Goal: Navigation & Orientation: Find specific page/section

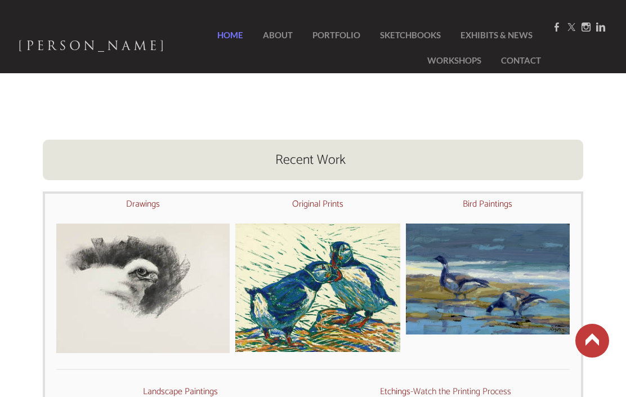
scroll to position [386, 0]
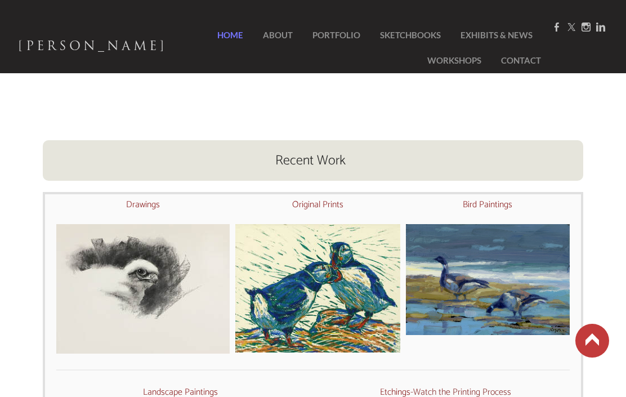
click at [489, 208] on font "Bird Paintings" at bounding box center [488, 204] width 50 height 15
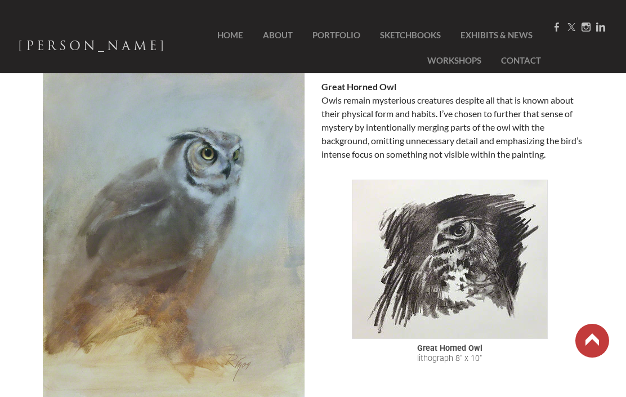
scroll to position [3433, 0]
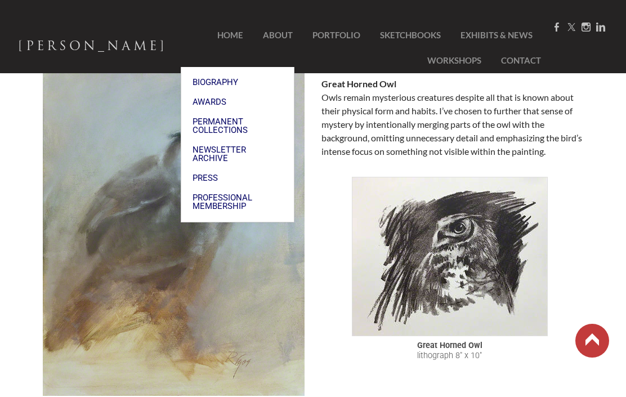
click at [216, 78] on span "Biography" at bounding box center [238, 82] width 90 height 8
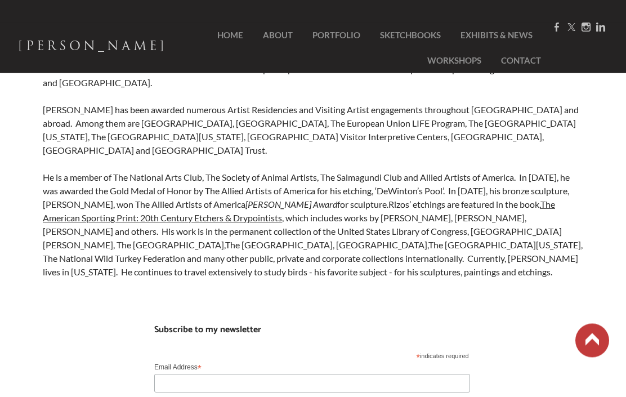
scroll to position [342, 0]
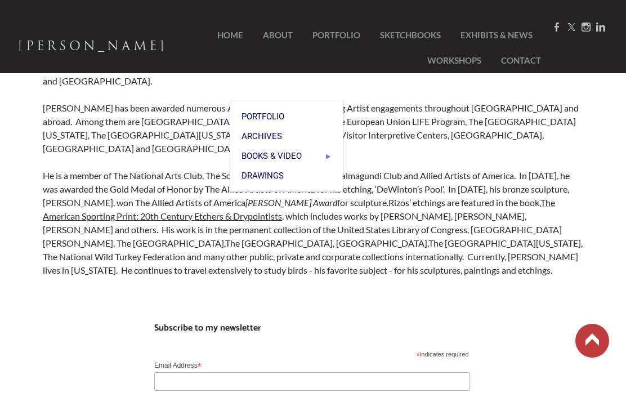
click at [267, 113] on span "Portfolio" at bounding box center [287, 117] width 90 height 8
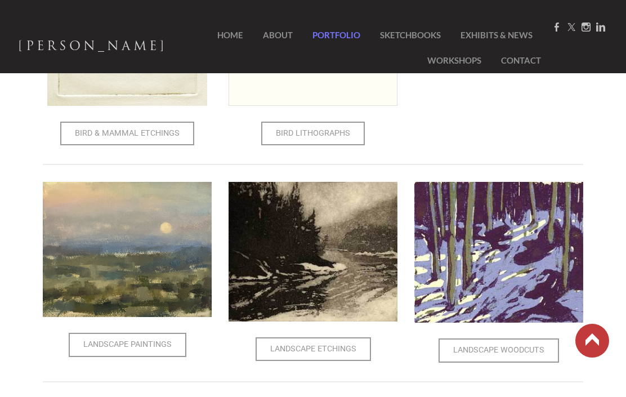
scroll to position [590, 0]
